Goal: Information Seeking & Learning: Learn about a topic

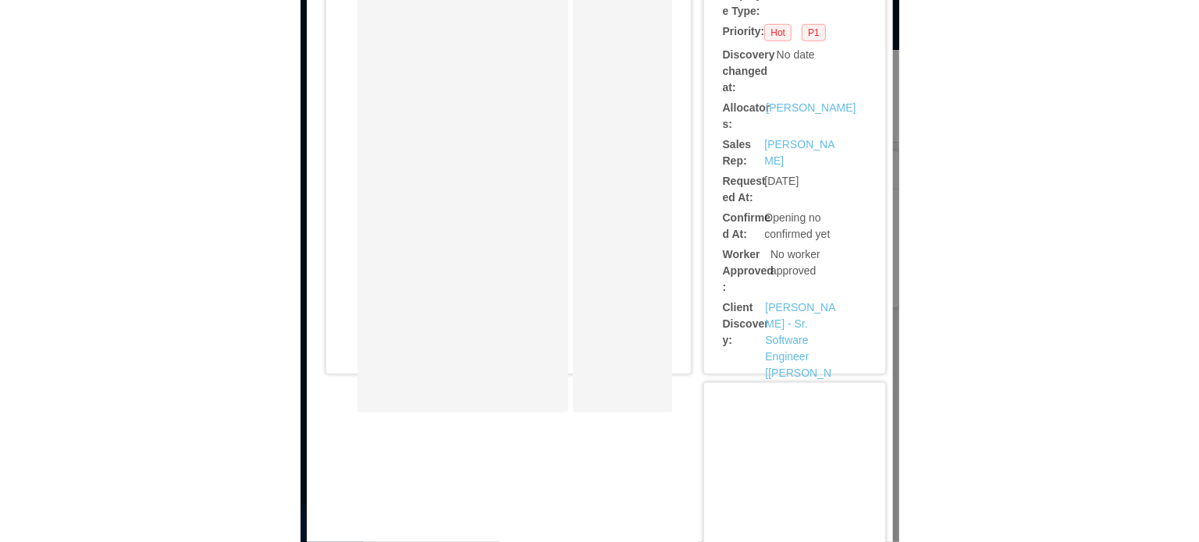
scroll to position [588, 0]
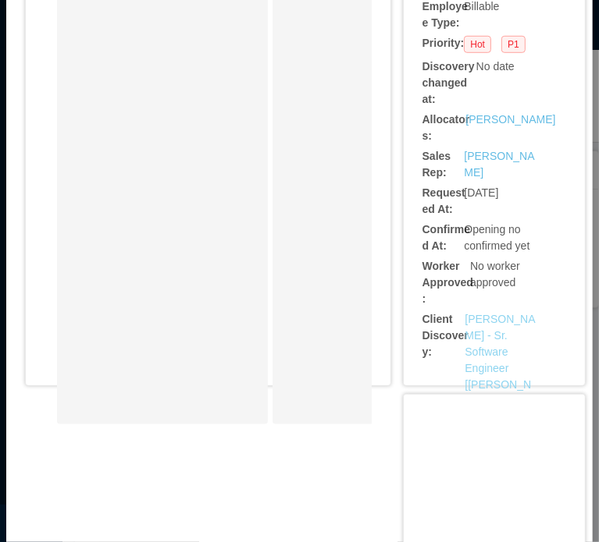
click at [485, 313] on link "McGraw-Hill - Sr. Software Engineer [Sai Yeluri]" at bounding box center [499, 360] width 70 height 94
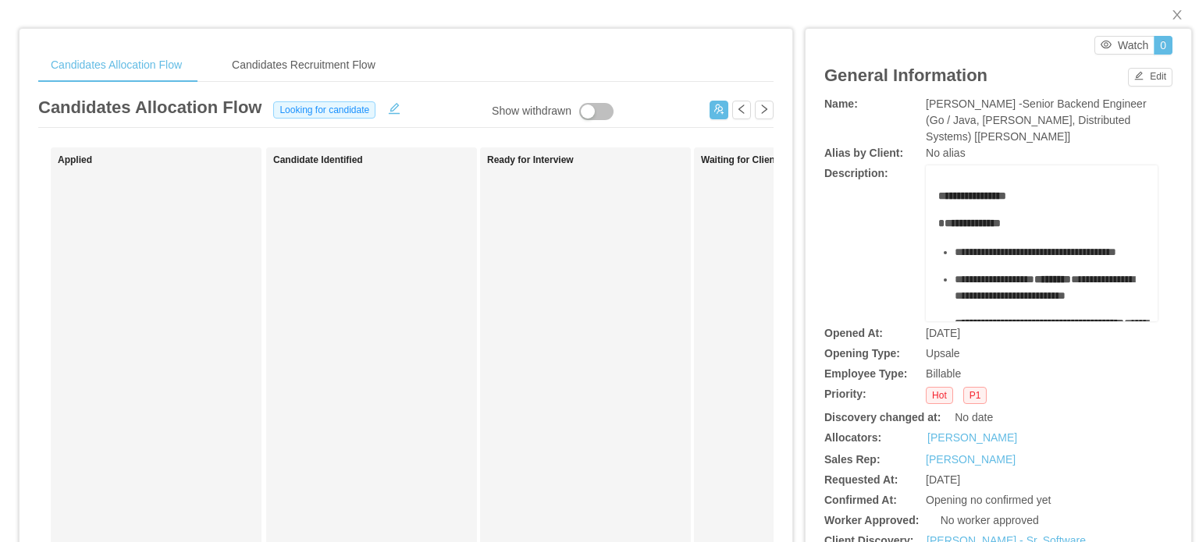
scroll to position [0, 0]
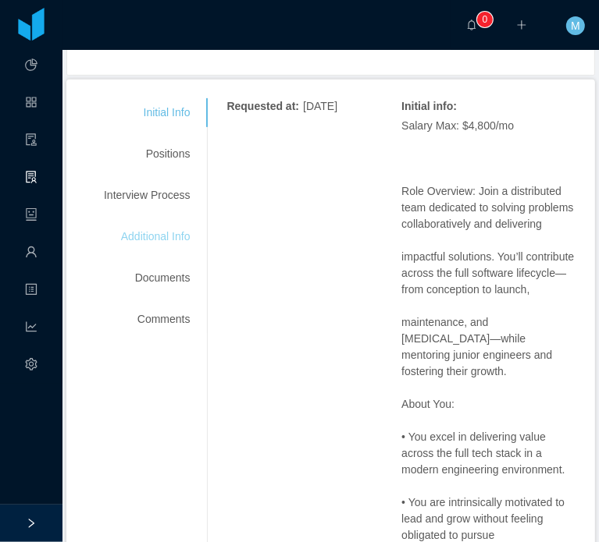
scroll to position [312, 0]
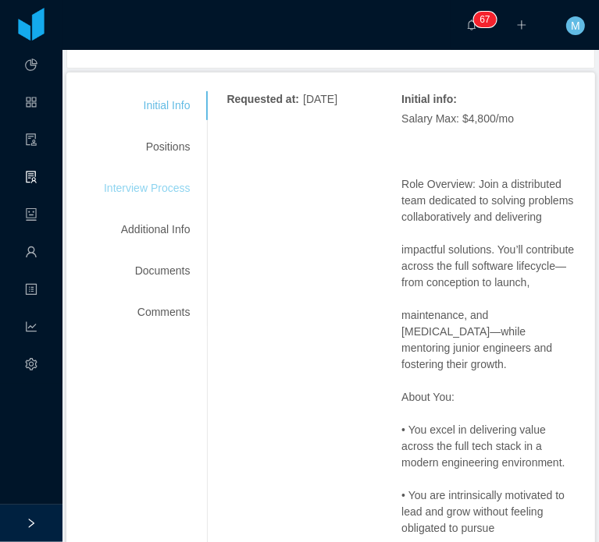
click at [154, 198] on div "Interview Process" at bounding box center [146, 188] width 123 height 29
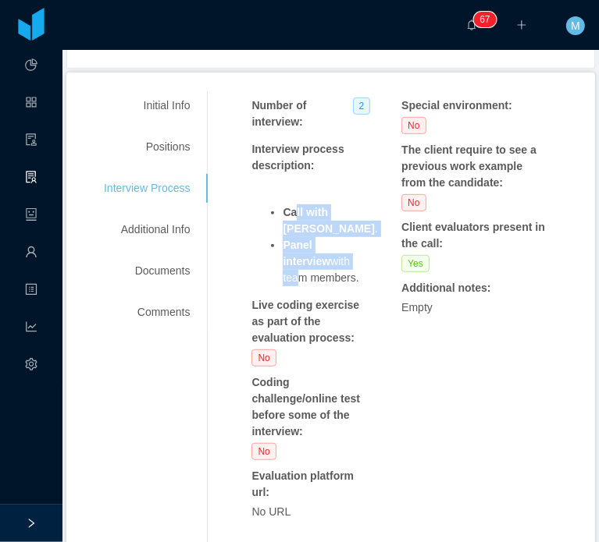
drag, startPoint x: 294, startPoint y: 212, endPoint x: 330, endPoint y: 265, distance: 63.4
click at [328, 264] on ul "Call with Sai . Panel interview with team members." at bounding box center [313, 245] width 125 height 82
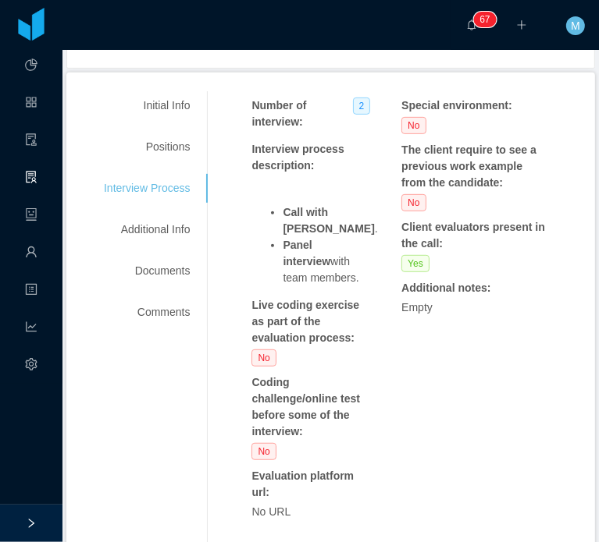
click at [330, 265] on li "Panel interview with team members." at bounding box center [330, 261] width 94 height 49
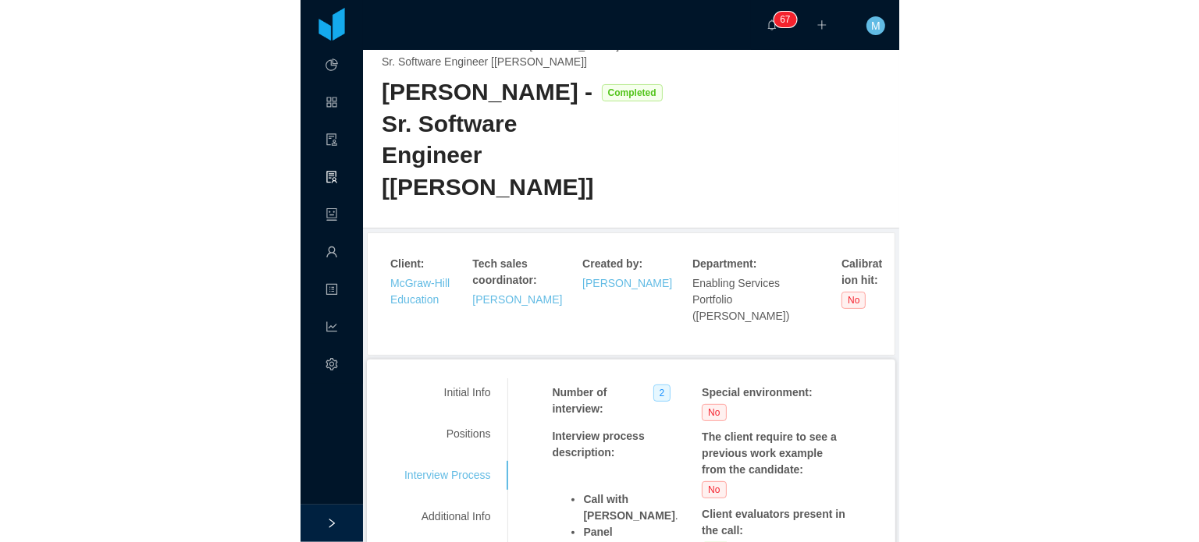
scroll to position [0, 0]
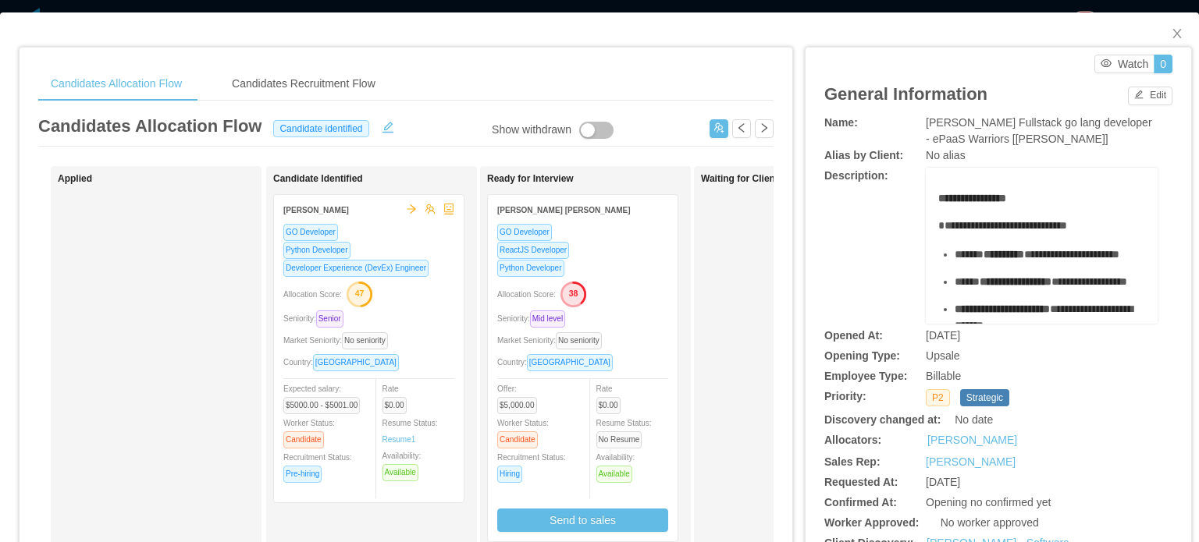
scroll to position [468, 0]
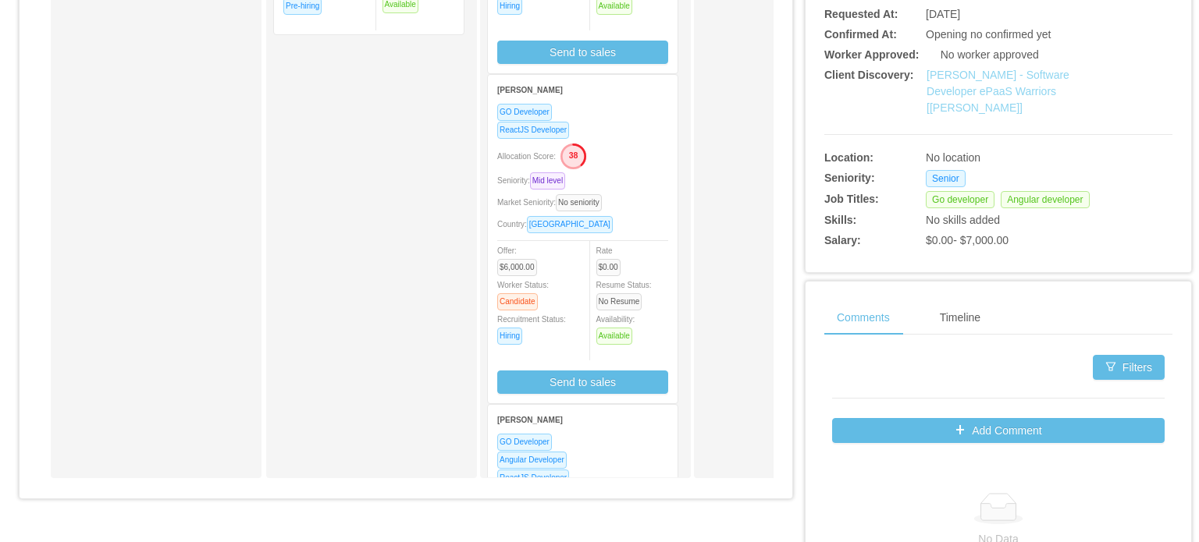
click at [974, 91] on link "[PERSON_NAME] - Software Developer ePaaS Warriors [[PERSON_NAME]]" at bounding box center [997, 91] width 143 height 45
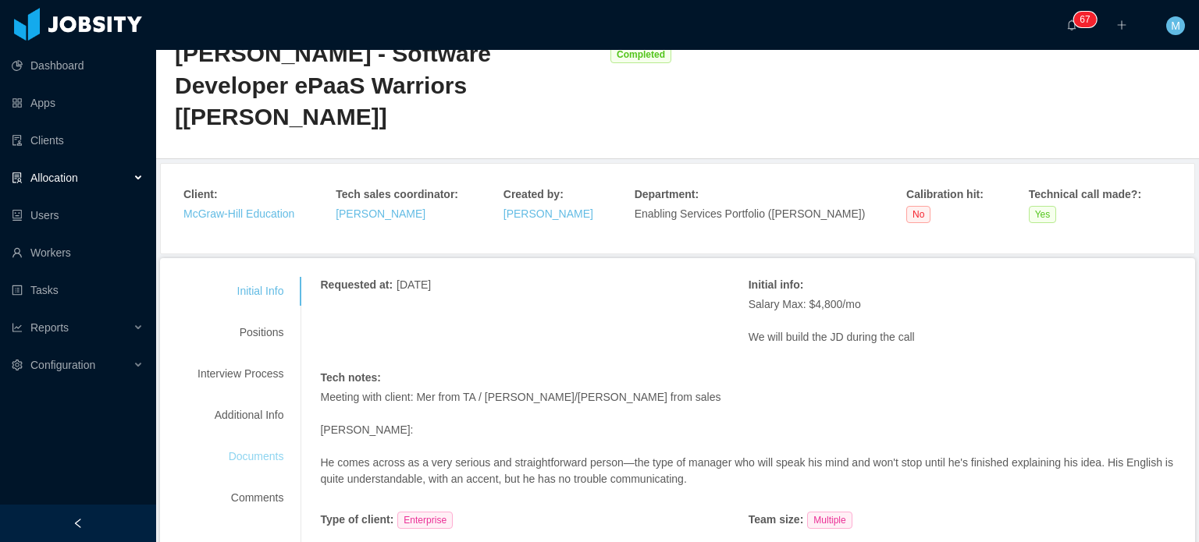
scroll to position [156, 0]
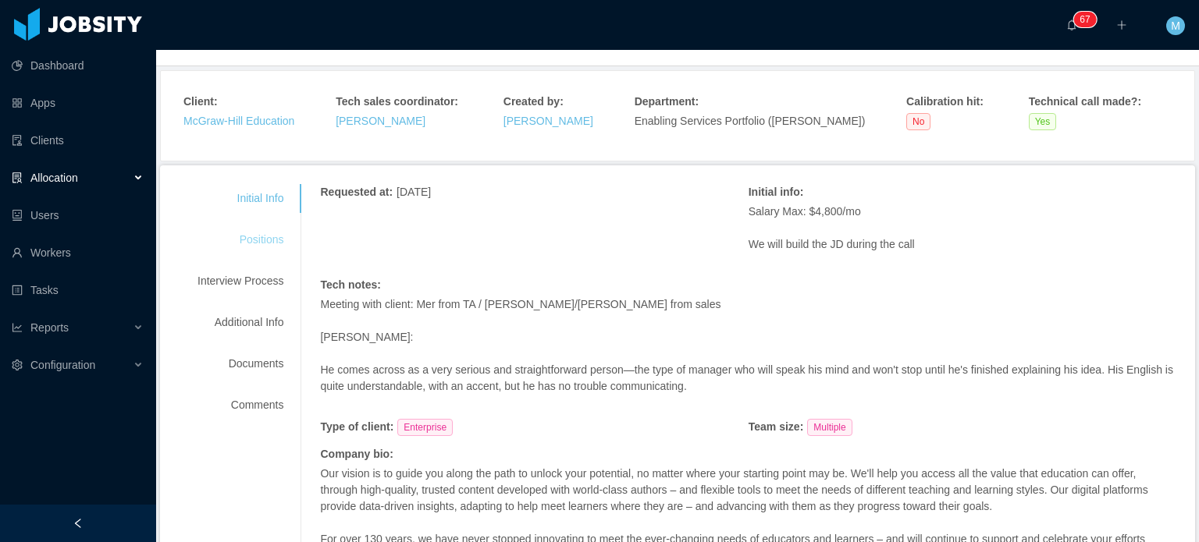
click at [261, 226] on div "Positions" at bounding box center [240, 240] width 123 height 29
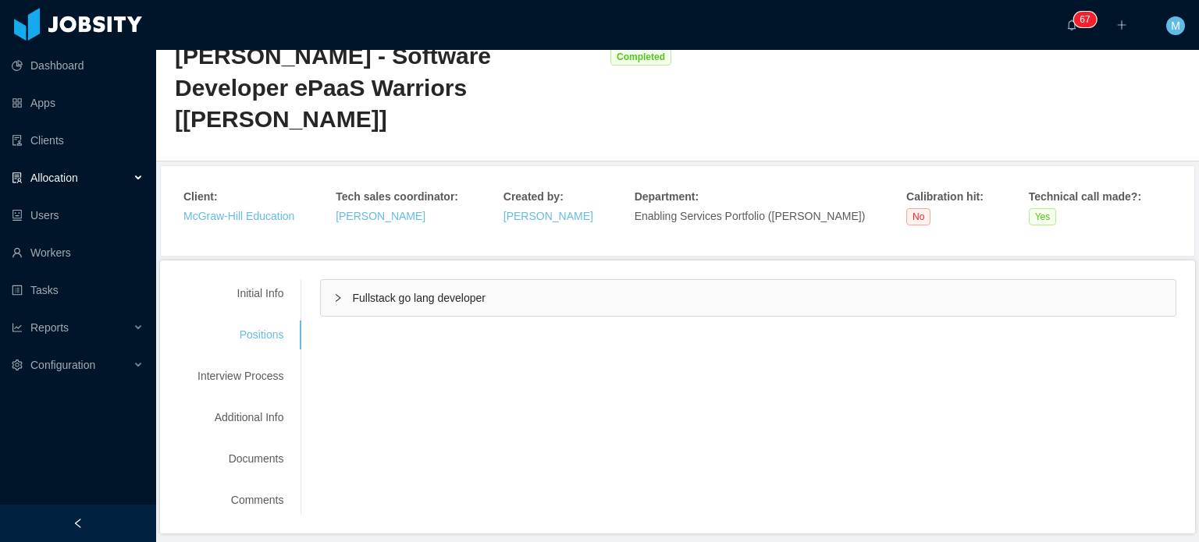
click at [250, 306] on div "Initial Info Positions Interview Process Additional Info Documents Comments" at bounding box center [240, 397] width 123 height 236
click at [253, 362] on div "Interview Process" at bounding box center [240, 376] width 123 height 29
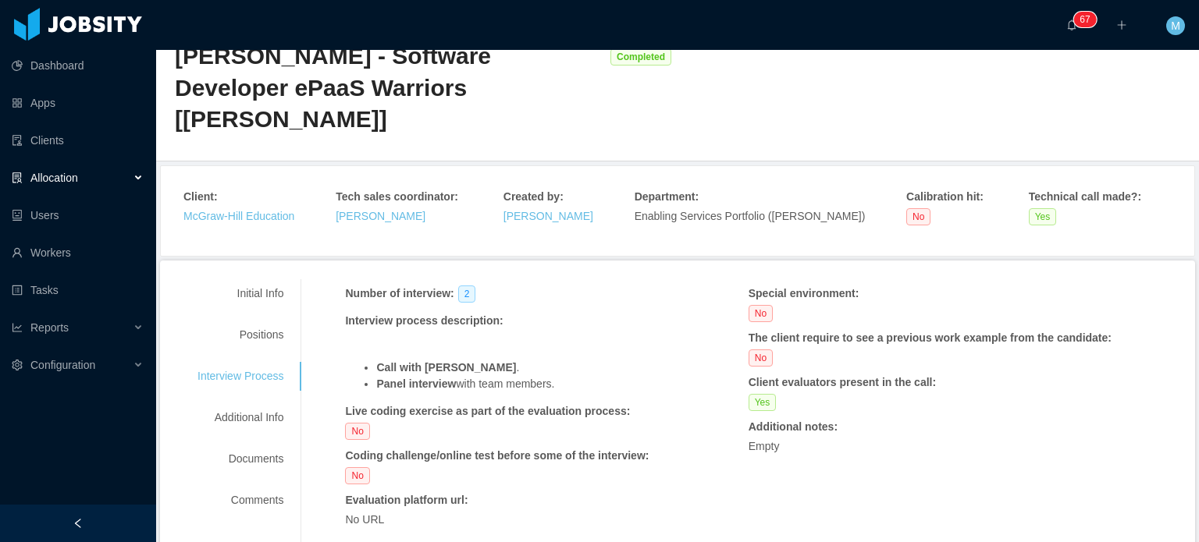
scroll to position [108, 0]
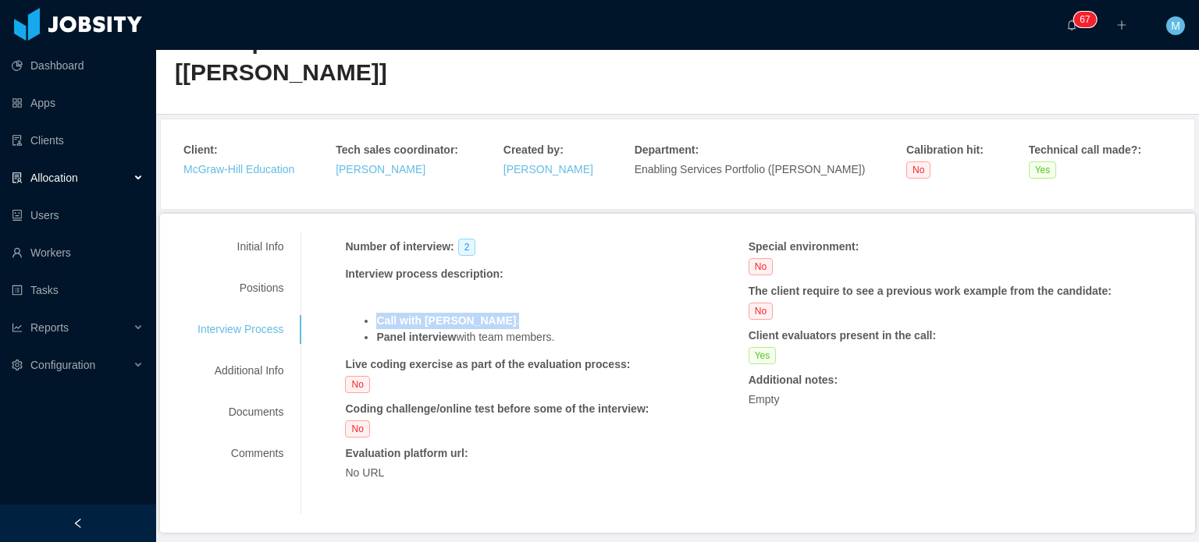
drag, startPoint x: 389, startPoint y: 251, endPoint x: 640, endPoint y: 275, distance: 251.6
click at [620, 286] on span "Call with Sai . Panel interview with team members." at bounding box center [513, 316] width 336 height 60
click at [640, 313] on li "Call with Sai ." at bounding box center [528, 321] width 304 height 16
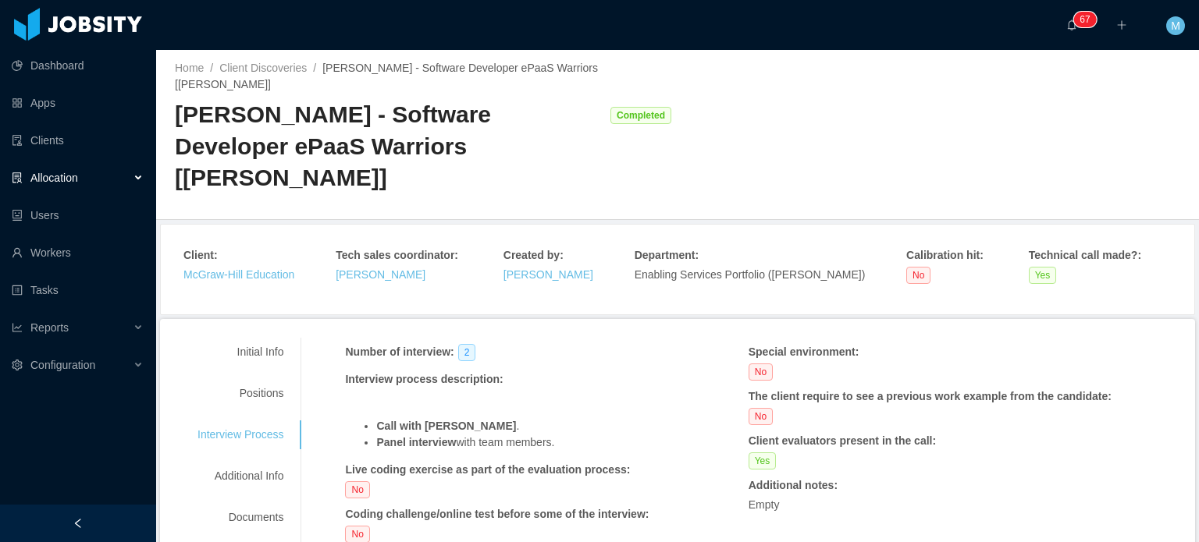
scroll to position [0, 0]
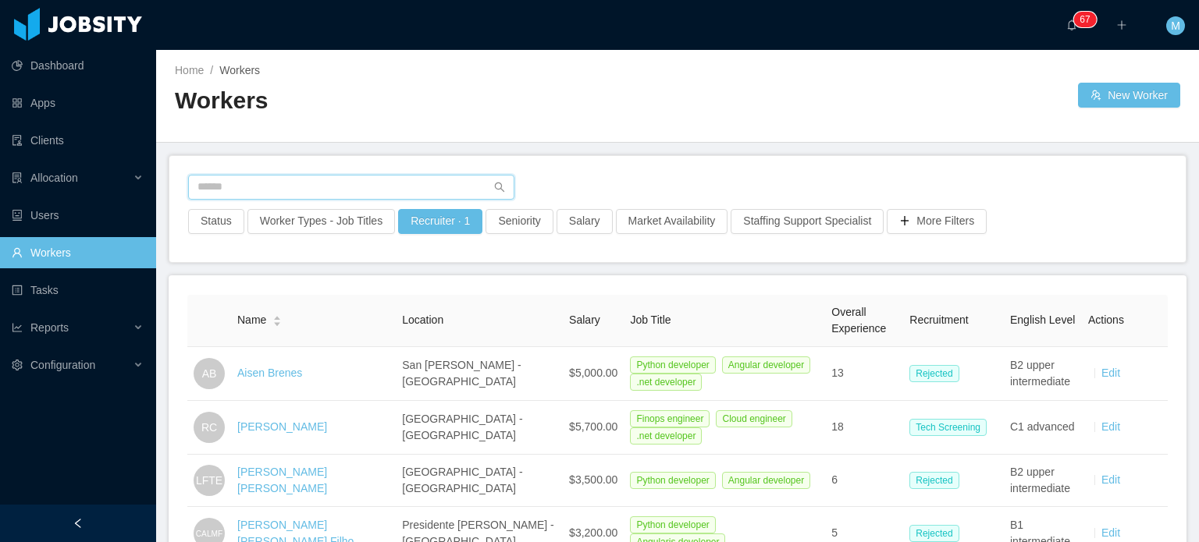
click at [314, 180] on input "text" at bounding box center [351, 187] width 326 height 25
type input "*******"
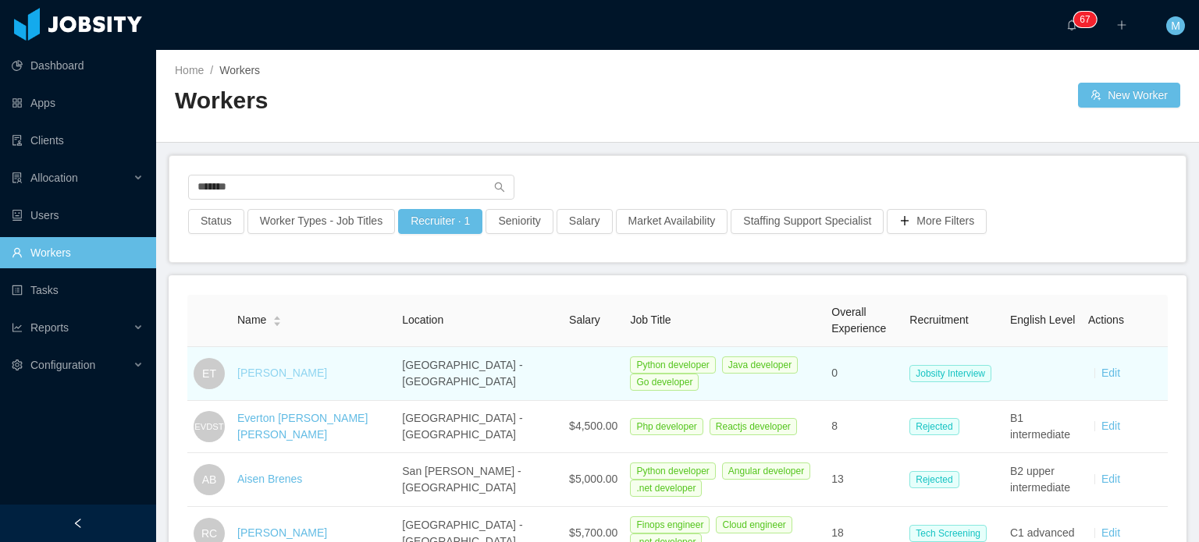
click at [300, 373] on link "Everton Tomalok" at bounding box center [282, 373] width 90 height 12
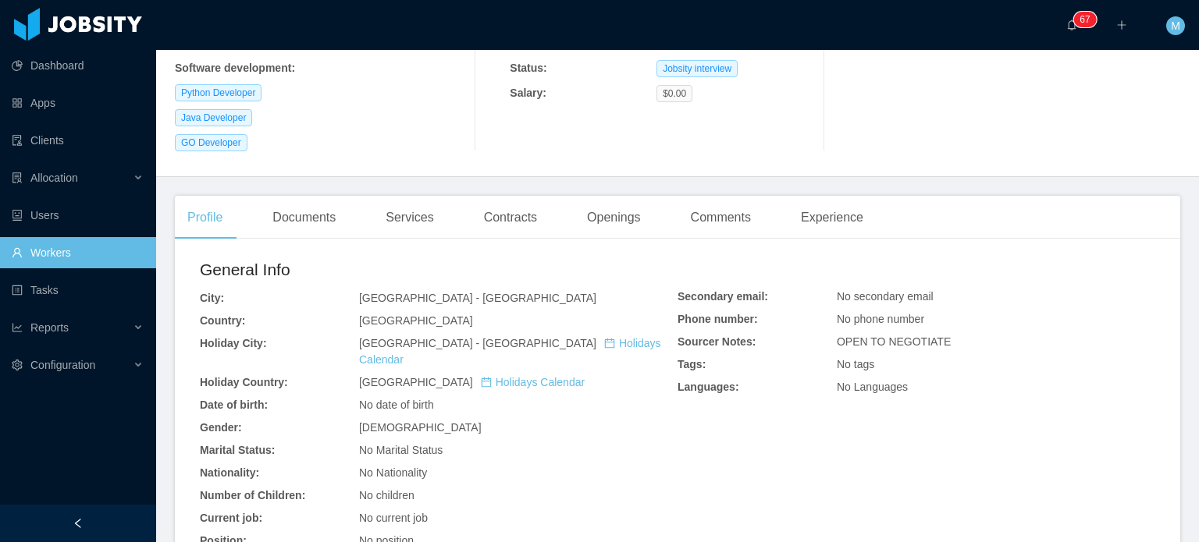
scroll to position [471, 0]
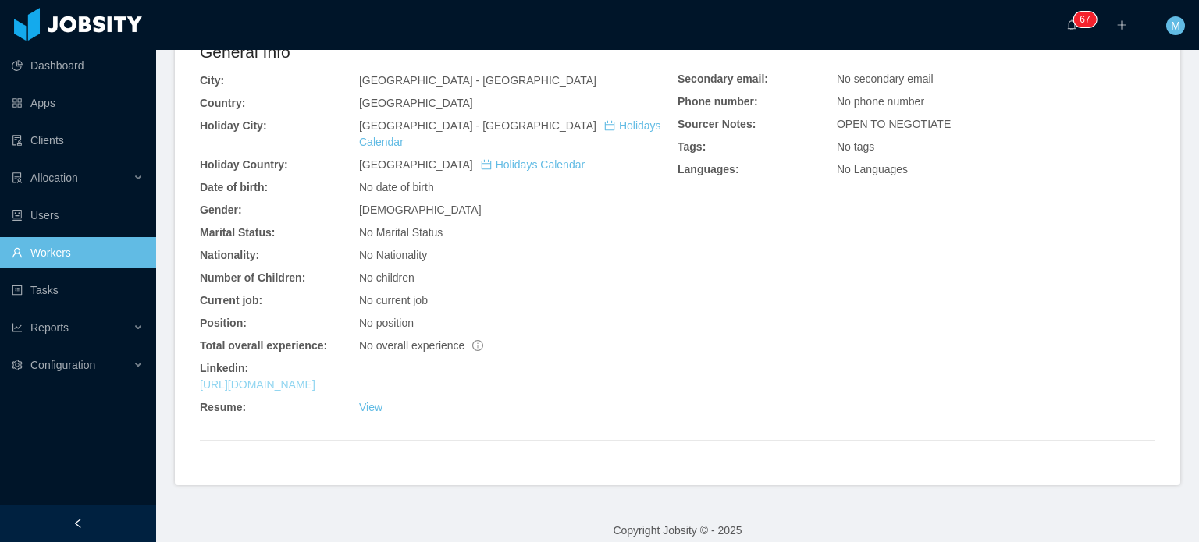
click at [315, 379] on link "https://br.linkedin.com/in/evertontomalok" at bounding box center [258, 385] width 116 height 12
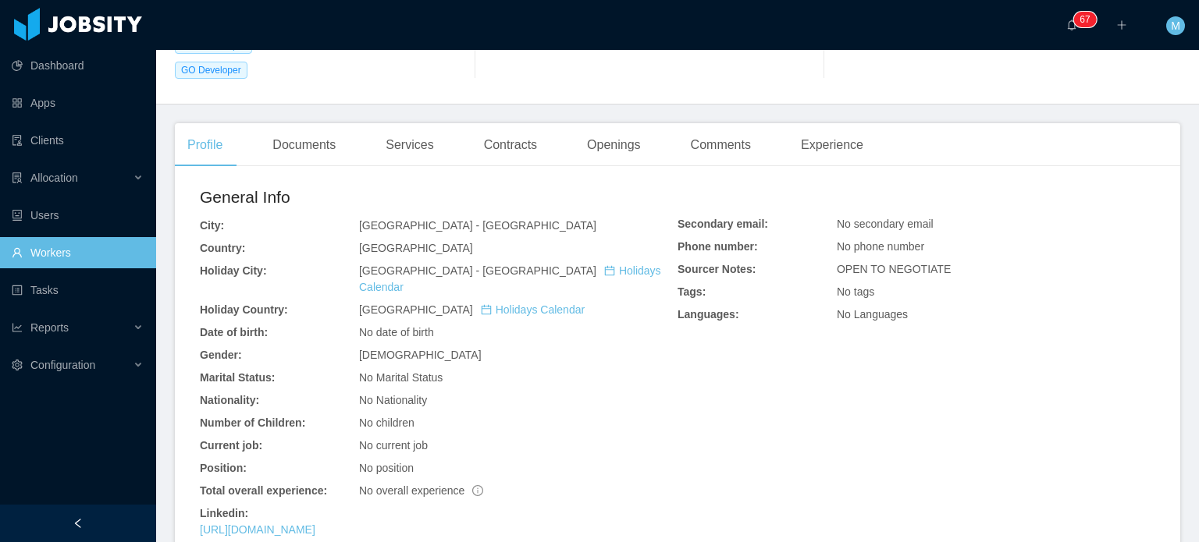
scroll to position [81, 0]
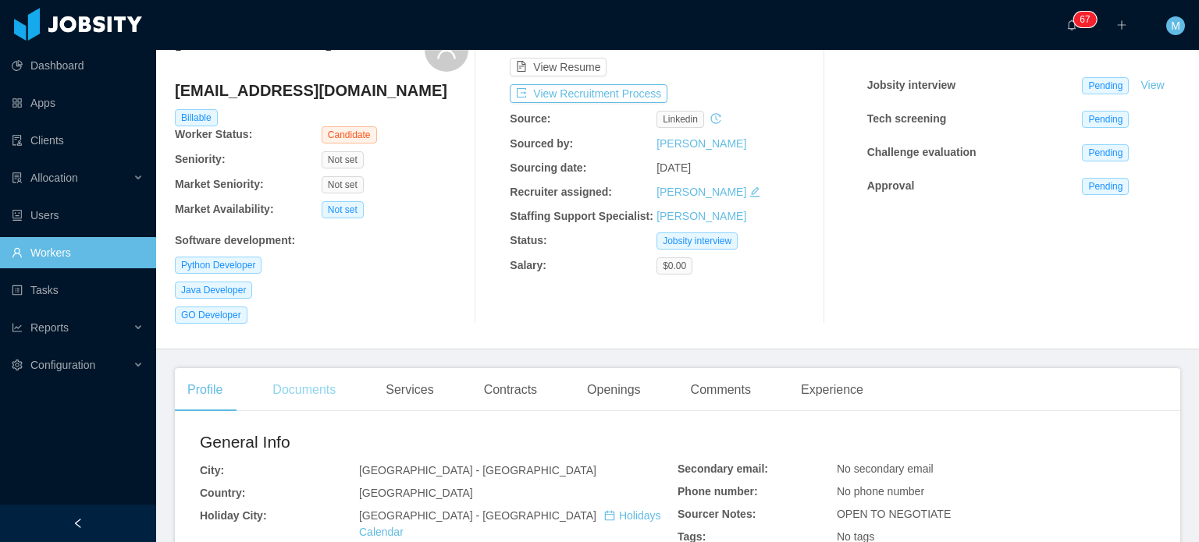
click at [284, 377] on div "Documents" at bounding box center [304, 390] width 88 height 44
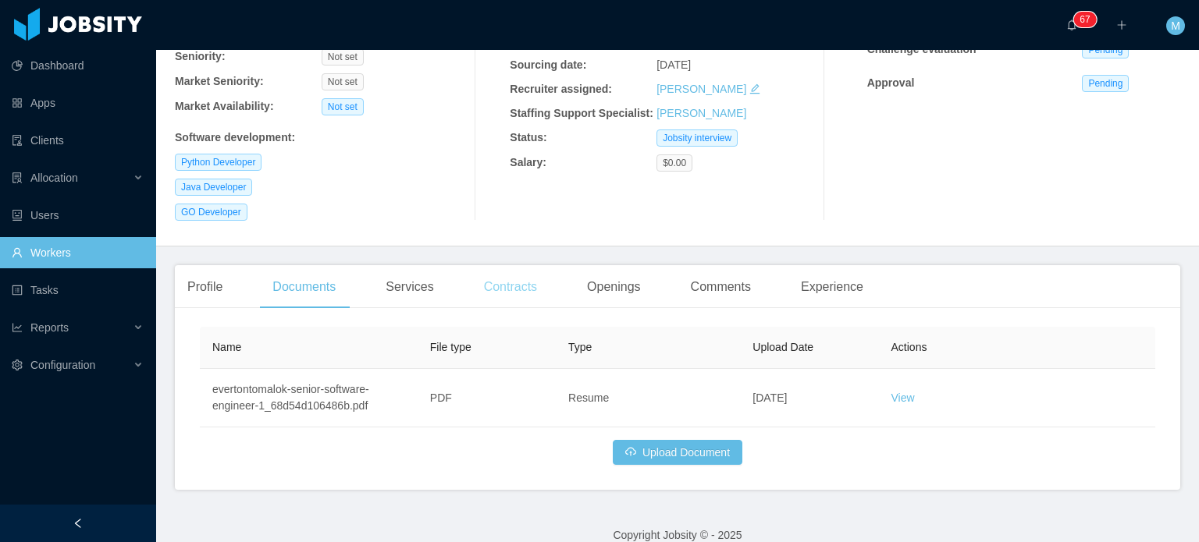
scroll to position [205, 0]
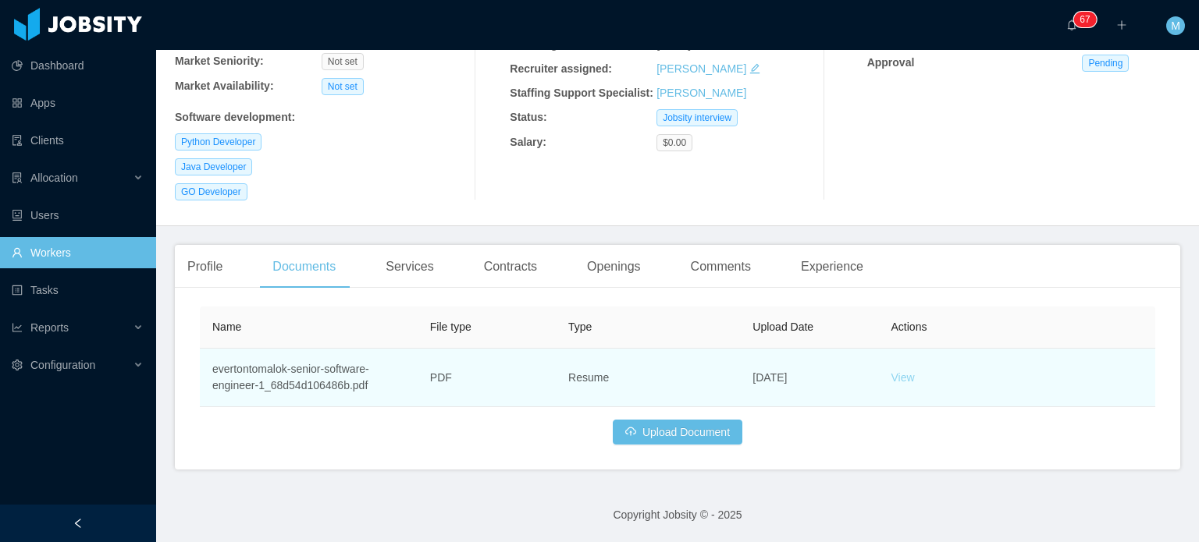
click at [891, 377] on link "View" at bounding box center [902, 378] width 23 height 12
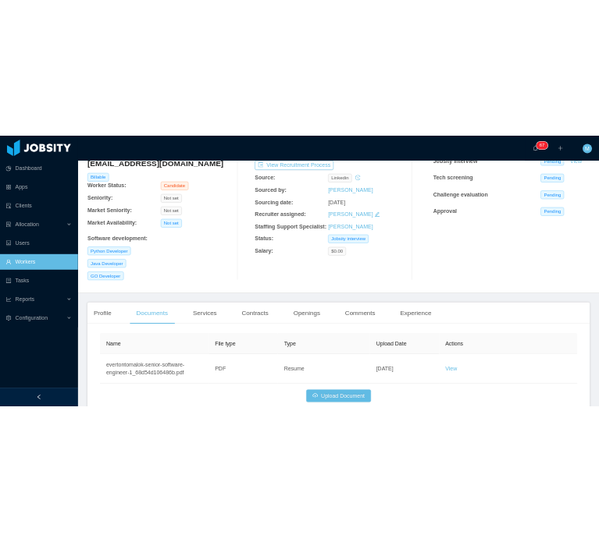
scroll to position [0, 0]
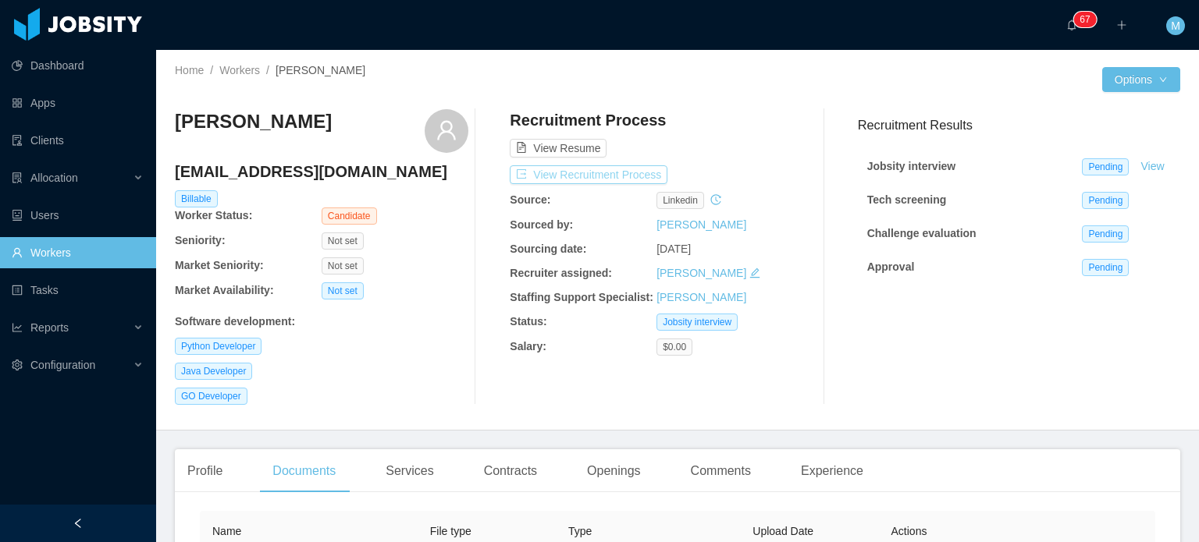
click at [606, 180] on button "View Recruitment Process" at bounding box center [589, 174] width 158 height 19
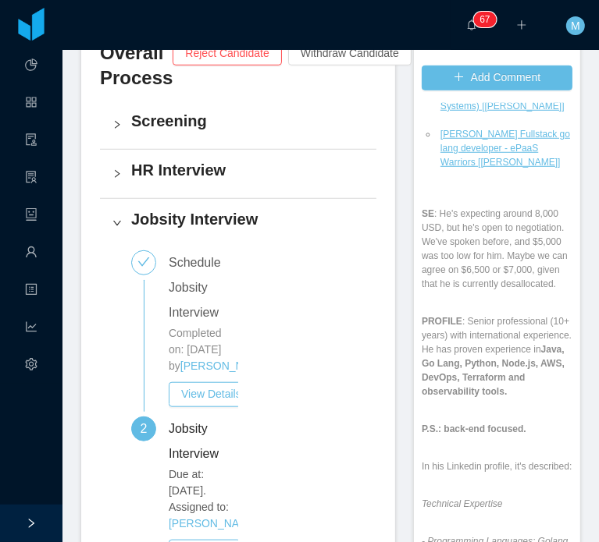
scroll to position [234, 0]
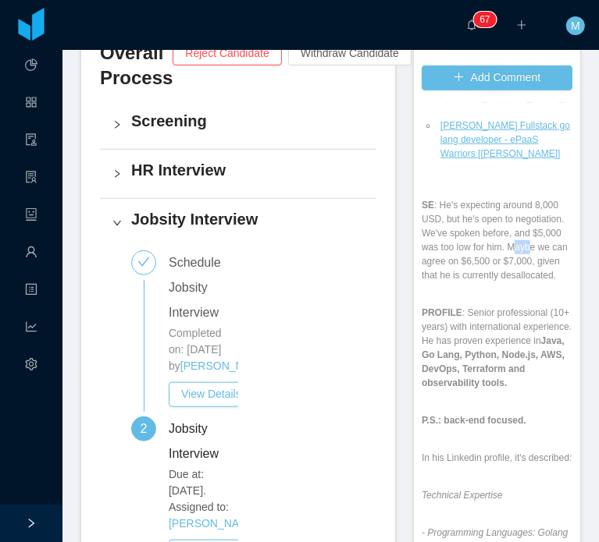
click at [469, 274] on p "SE : He's expecting around 8,000 USD, but he's open to negotiation. We've spoke…" at bounding box center [496, 240] width 151 height 84
click at [487, 283] on p "SE : He's expecting around 8,000 USD, but he's open to negotiation. We've spoke…" at bounding box center [496, 240] width 151 height 84
drag, startPoint x: 456, startPoint y: 274, endPoint x: 497, endPoint y: 290, distance: 44.2
click at [497, 283] on p "SE : He's expecting around 8,000 USD, but he's open to negotiation. We've spoke…" at bounding box center [496, 240] width 151 height 84
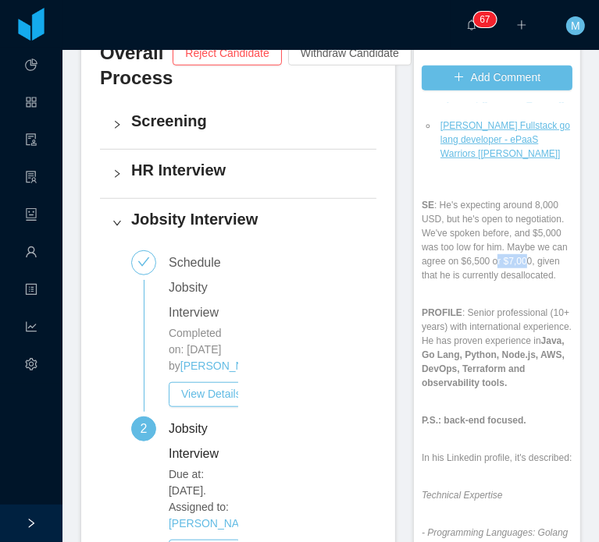
drag, startPoint x: 446, startPoint y: 280, endPoint x: 527, endPoint y: 289, distance: 80.8
click at [510, 283] on p "SE : He's expecting around 8,000 USD, but he's open to negotiation. We've spoke…" at bounding box center [496, 240] width 151 height 84
click at [527, 283] on p "SE : He's expecting around 8,000 USD, but he's open to negotiation. We've spoke…" at bounding box center [496, 240] width 151 height 84
drag, startPoint x: 475, startPoint y: 279, endPoint x: 527, endPoint y: 293, distance: 54.1
click at [522, 283] on p "SE : He's expecting around 8,000 USD, but he's open to negotiation. We've spoke…" at bounding box center [496, 240] width 151 height 84
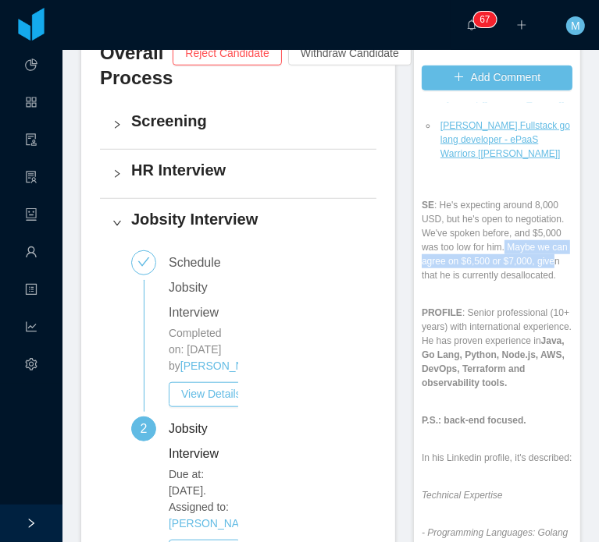
click at [527, 283] on p "SE : He's expecting around 8,000 USD, but he's open to negotiation. We've spoke…" at bounding box center [496, 240] width 151 height 84
drag, startPoint x: 475, startPoint y: 272, endPoint x: 499, endPoint y: 280, distance: 24.9
click at [499, 280] on p "SE : He's expecting around 8,000 USD, but he's open to negotiation. We've spoke…" at bounding box center [496, 240] width 151 height 84
click at [503, 281] on p "SE : He's expecting around 8,000 USD, but he's open to negotiation. We've spoke…" at bounding box center [496, 240] width 151 height 84
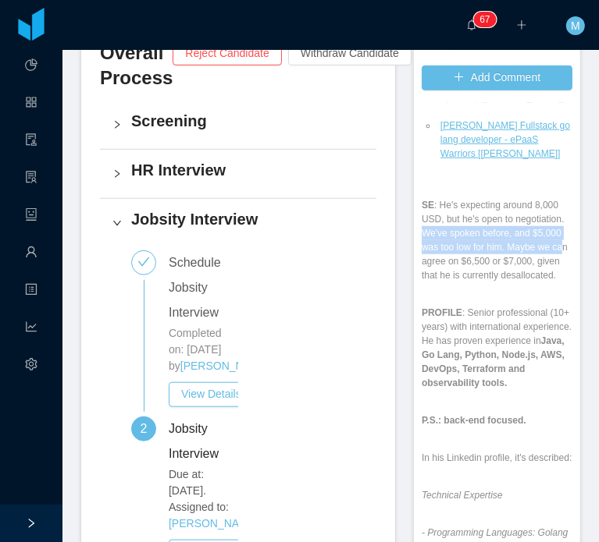
drag, startPoint x: 499, startPoint y: 268, endPoint x: 506, endPoint y: 272, distance: 8.4
click at [506, 272] on p "SE : He's expecting around 8,000 USD, but he's open to negotiation. We've spoke…" at bounding box center [496, 240] width 151 height 84
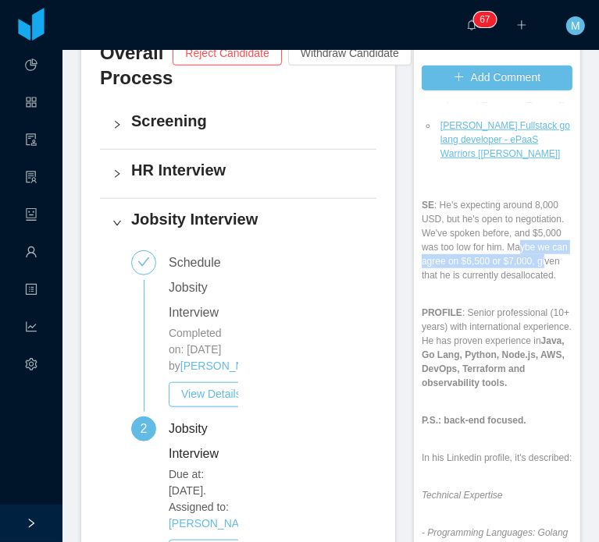
drag, startPoint x: 464, startPoint y: 270, endPoint x: 535, endPoint y: 290, distance: 72.9
click at [516, 283] on p "SE : He's expecting around 8,000 USD, but he's open to negotiation. We've spoke…" at bounding box center [496, 240] width 151 height 84
click at [535, 283] on p "SE : He's expecting around 8,000 USD, but he's open to negotiation. We've spoke…" at bounding box center [496, 240] width 151 height 84
drag, startPoint x: 510, startPoint y: 284, endPoint x: 431, endPoint y: 268, distance: 81.3
click at [431, 268] on p "SE : He's expecting around 8,000 USD, but he's open to negotiation. We've spoke…" at bounding box center [496, 240] width 151 height 84
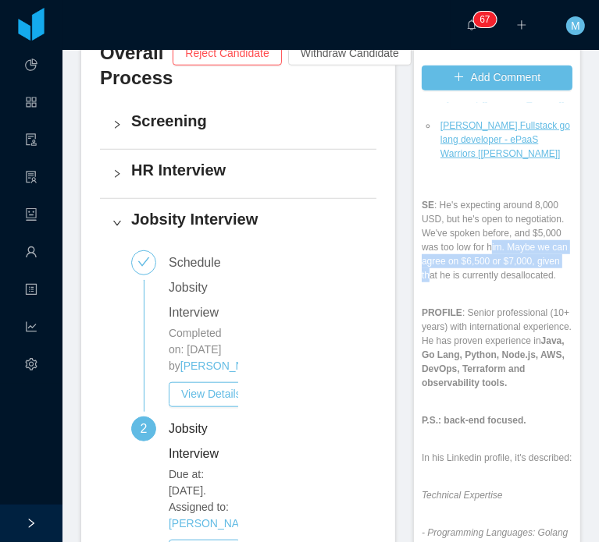
click at [431, 268] on p "SE : He's expecting around 8,000 USD, but he's open to negotiation. We've spoke…" at bounding box center [496, 240] width 151 height 84
click at [497, 283] on p "SE : He's expecting around 8,000 USD, but he's open to negotiation. We've spoke…" at bounding box center [496, 240] width 151 height 84
click at [504, 283] on p "SE : He's expecting around 8,000 USD, but he's open to negotiation. We've spoke…" at bounding box center [496, 240] width 151 height 84
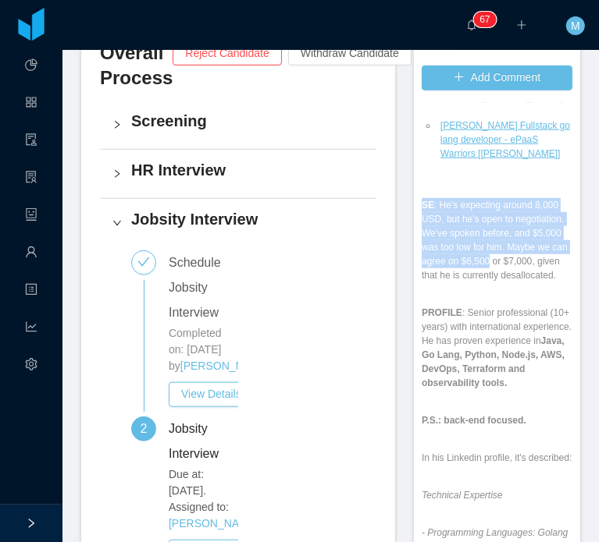
drag, startPoint x: 478, startPoint y: 305, endPoint x: 544, endPoint y: 318, distance: 67.7
click at [538, 318] on div "Schedule Jobsity Interview Comment: OPENING : McGraw-Hill -Senior Backend Engin…" at bounding box center [496, 425] width 151 height 913
click at [490, 307] on div "Schedule Jobsity Interview Comment: OPENING : McGraw-Hill -Senior Backend Engin…" at bounding box center [496, 425] width 151 height 913
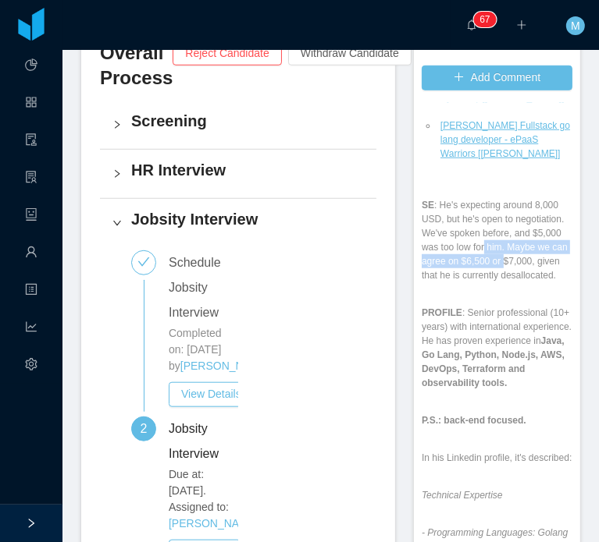
drag, startPoint x: 485, startPoint y: 290, endPoint x: 503, endPoint y: 290, distance: 18.0
click at [500, 283] on p "SE : He's expecting around 8,000 USD, but he's open to negotiation. We've spoke…" at bounding box center [496, 240] width 151 height 84
click at [505, 283] on p "SE : He's expecting around 8,000 USD, but he's open to negotiation. We've spoke…" at bounding box center [496, 240] width 151 height 84
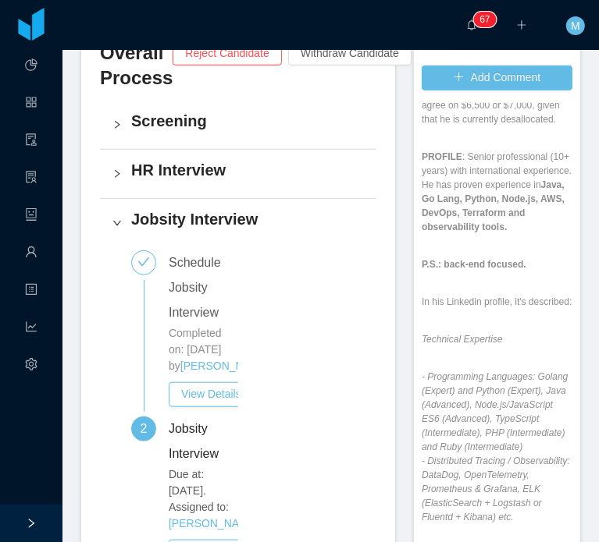
scroll to position [312, 0]
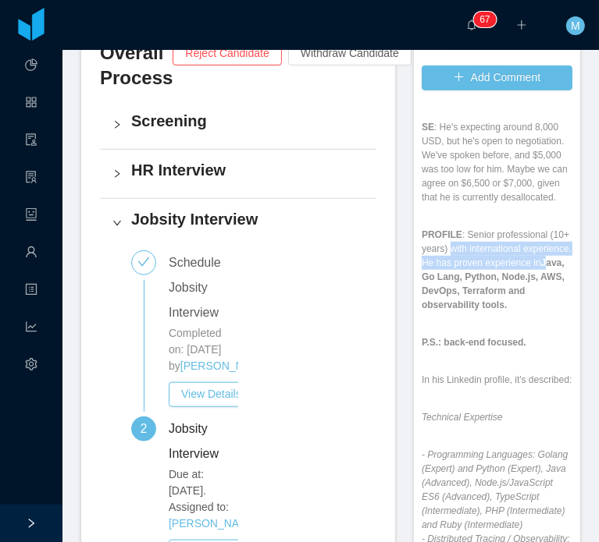
drag, startPoint x: 464, startPoint y: 265, endPoint x: 524, endPoint y: 331, distance: 89.0
click at [487, 308] on p "PROFILE : Senior professional (10+ years) with international experience. He has…" at bounding box center [496, 270] width 151 height 84
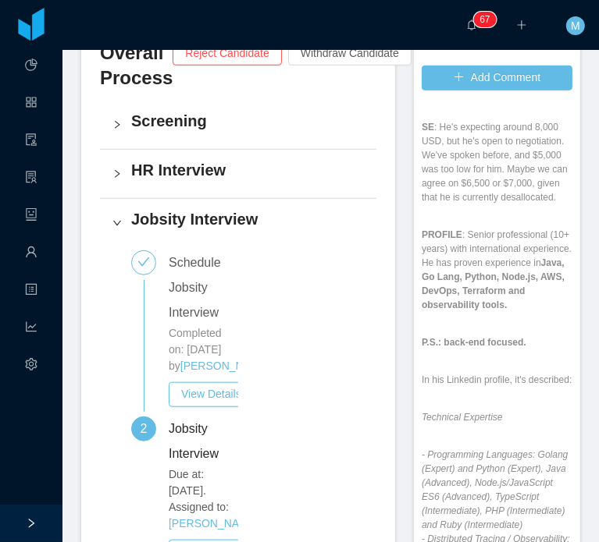
click at [524, 311] on strong "Java, Go Lang, Python, Node.js, AWS, DevOps, Terraform and observability tools." at bounding box center [492, 284] width 143 height 53
